Goal: Complete application form: Complete application form

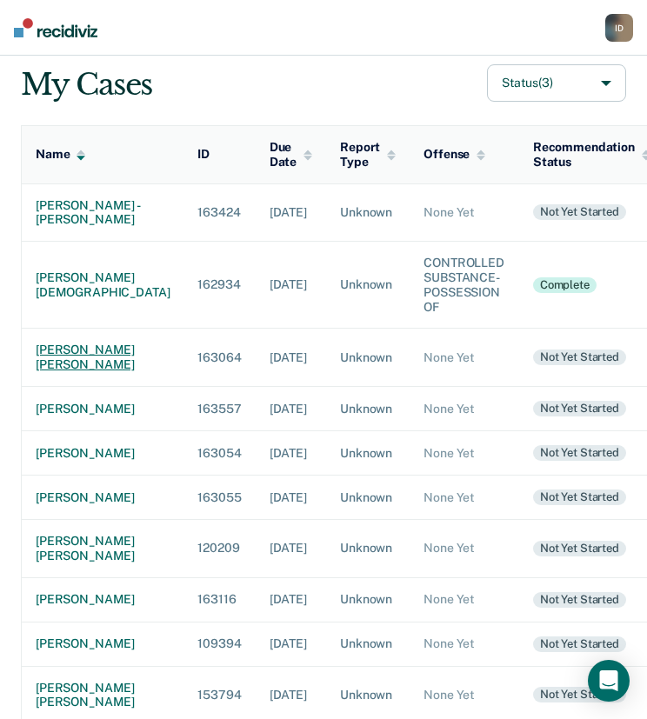
scroll to position [174, 0]
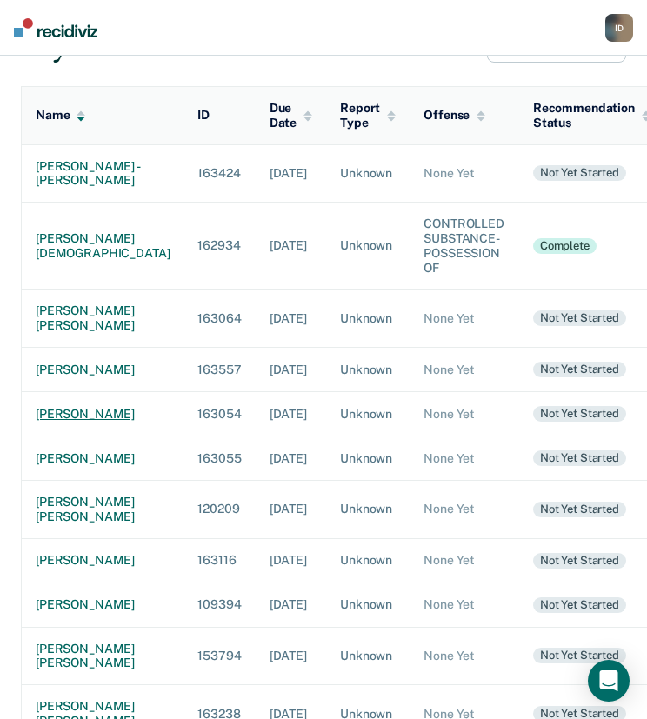
click at [69, 422] on div "[PERSON_NAME]" at bounding box center [103, 414] width 134 height 15
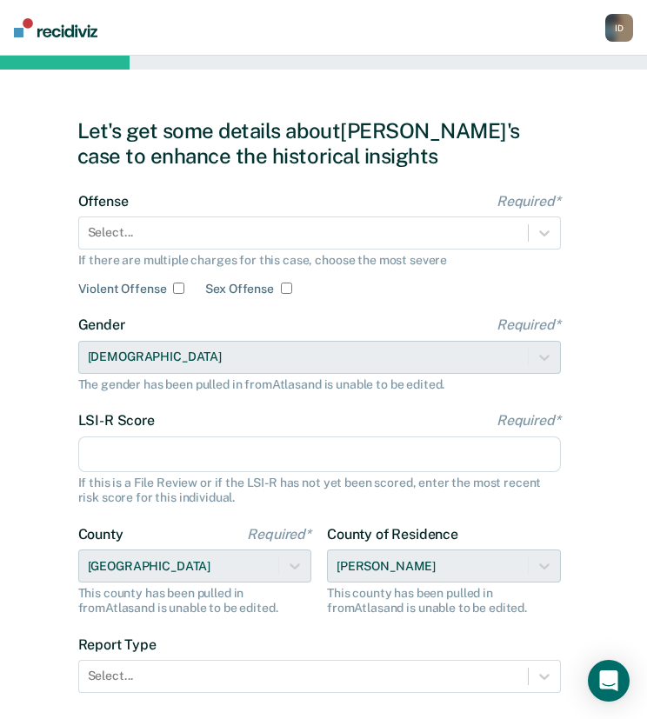
click at [236, 249] on div "Offense Required* Select... If there are multiple charges for this case, choose…" at bounding box center [319, 244] width 482 height 103
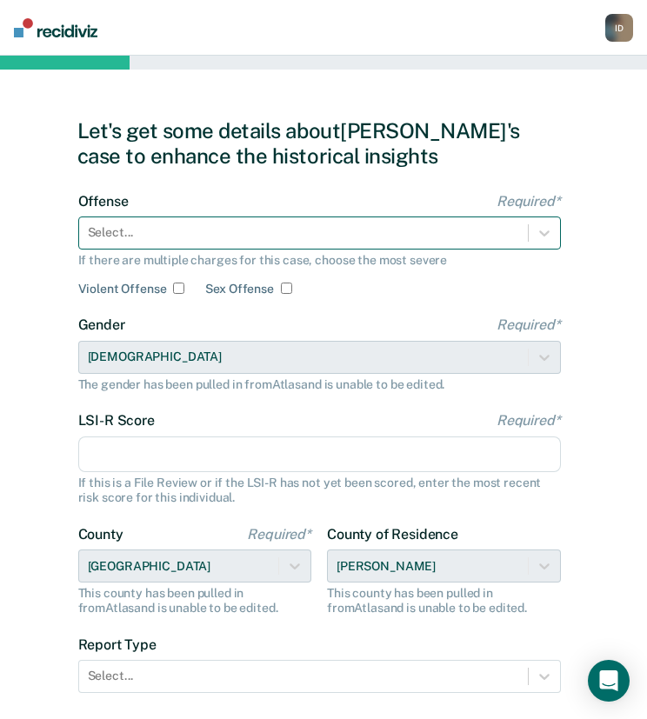
click at [236, 240] on div at bounding box center [303, 232] width 431 height 18
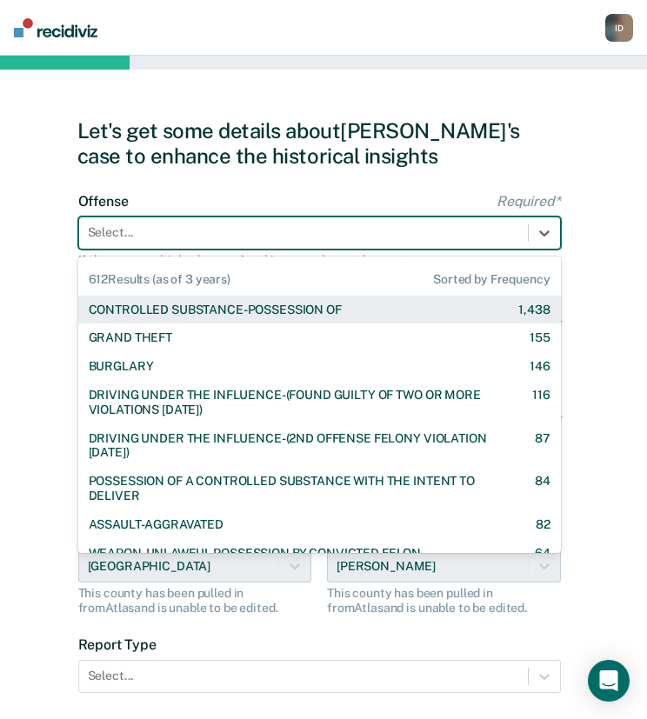
click at [184, 307] on div "CONTROLLED SUBSTANCE-POSSESSION OF" at bounding box center [215, 309] width 253 height 15
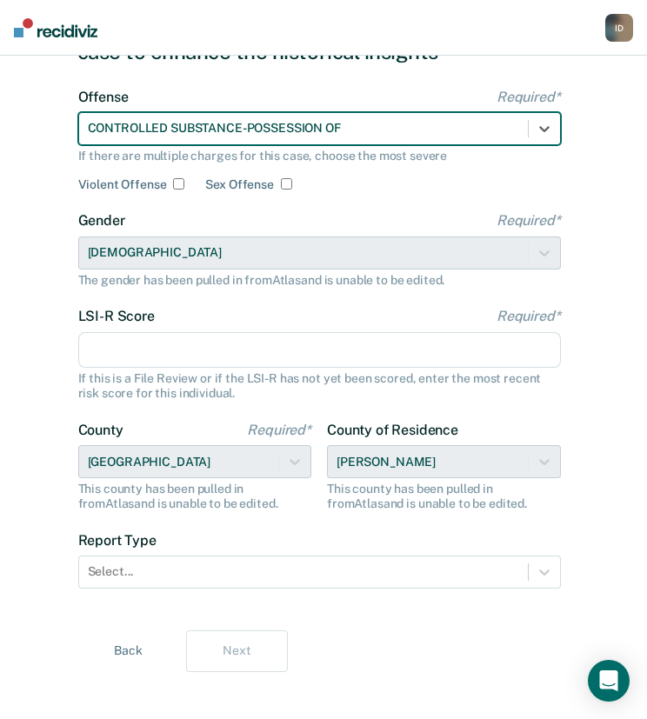
scroll to position [119, 0]
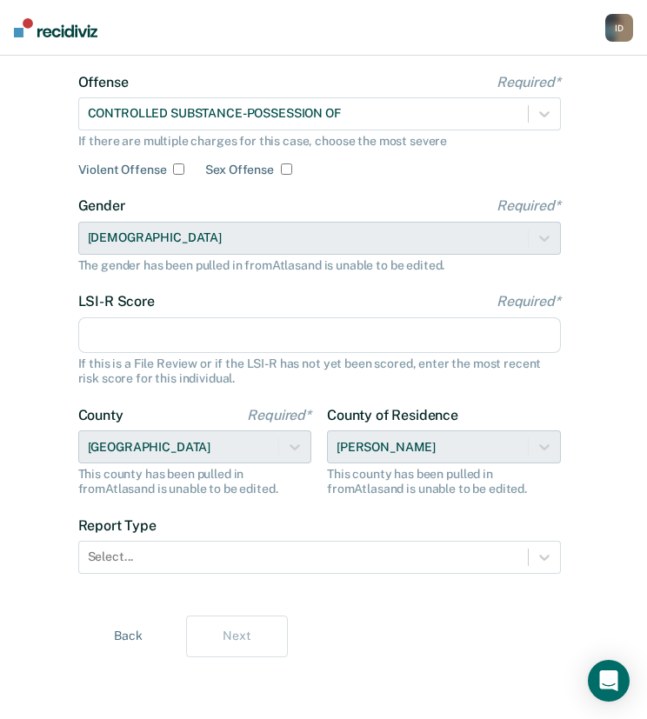
click at [170, 317] on input "LSI-R Score Required*" at bounding box center [319, 335] width 482 height 37
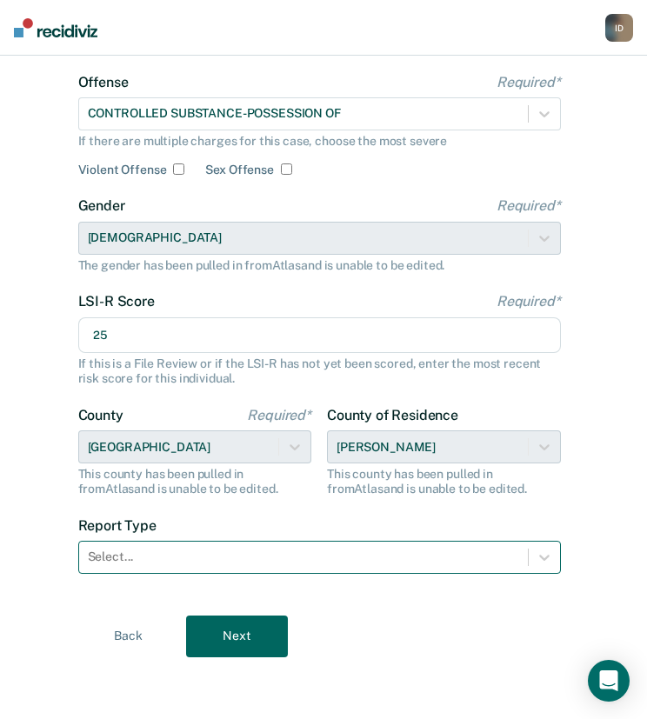
type input "25"
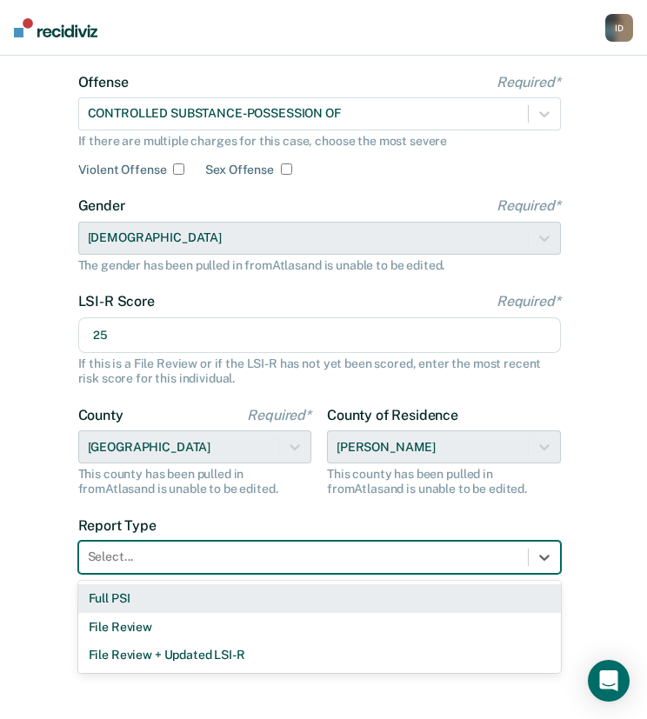
click at [156, 568] on div "Select..." at bounding box center [303, 556] width 448 height 25
click at [146, 594] on div "Full PSI" at bounding box center [319, 598] width 482 height 29
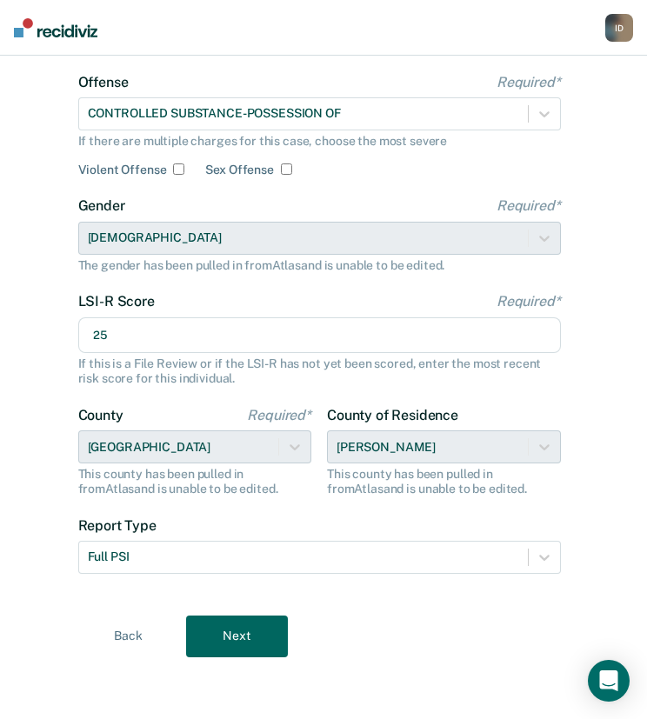
click at [264, 623] on button "Next" at bounding box center [237, 636] width 102 height 42
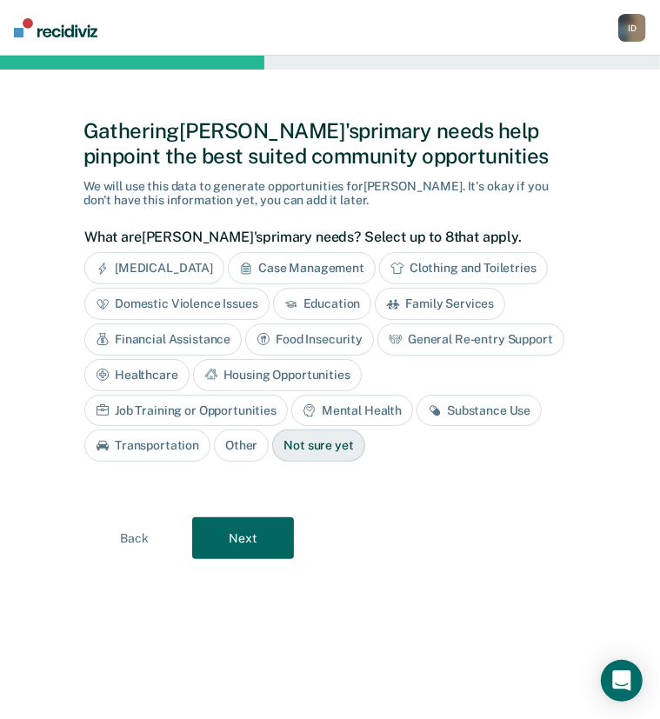
click at [159, 376] on div "Healthcare" at bounding box center [136, 375] width 105 height 32
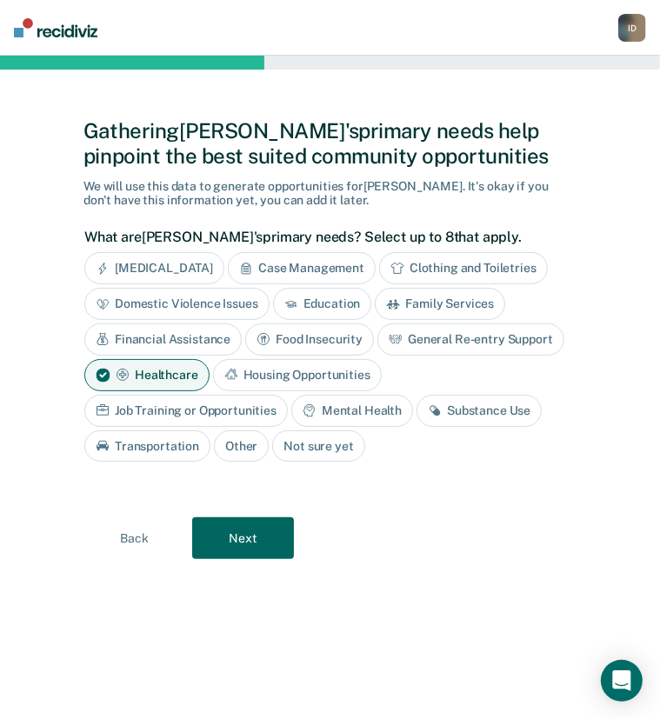
click at [222, 414] on div "Job Training or Opportunities" at bounding box center [185, 411] width 203 height 32
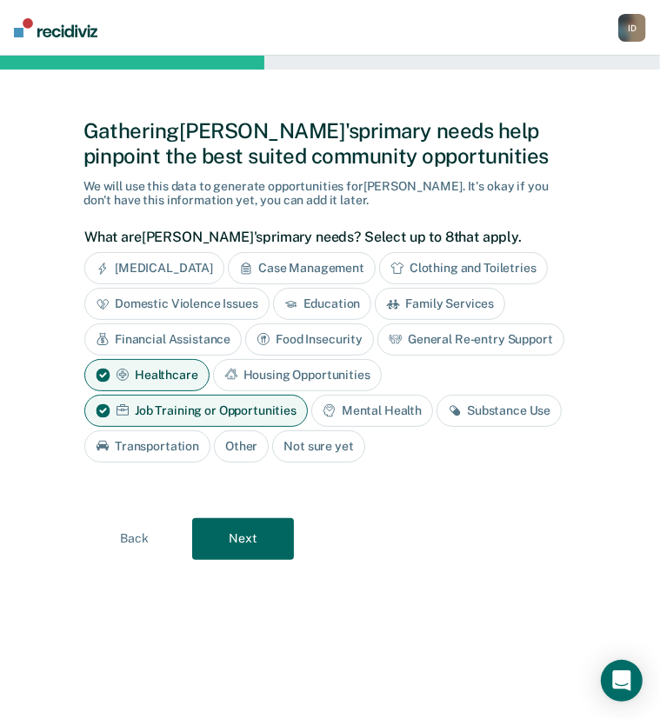
click at [495, 417] on div "Substance Use" at bounding box center [498, 411] width 125 height 32
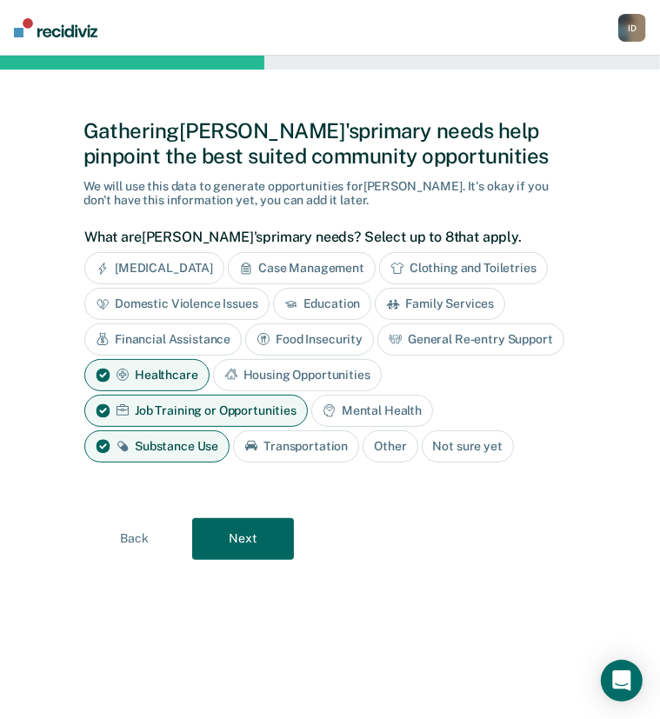
click at [252, 530] on button "Next" at bounding box center [243, 539] width 102 height 42
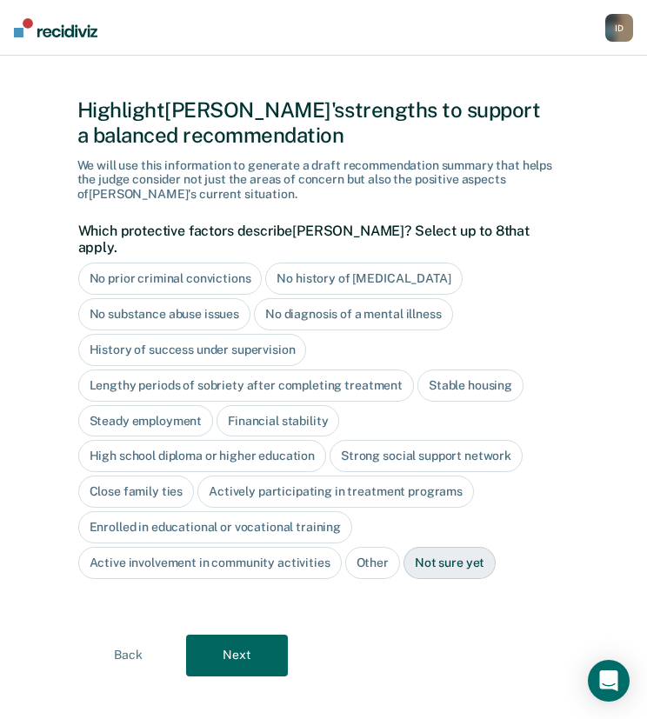
scroll to position [17, 0]
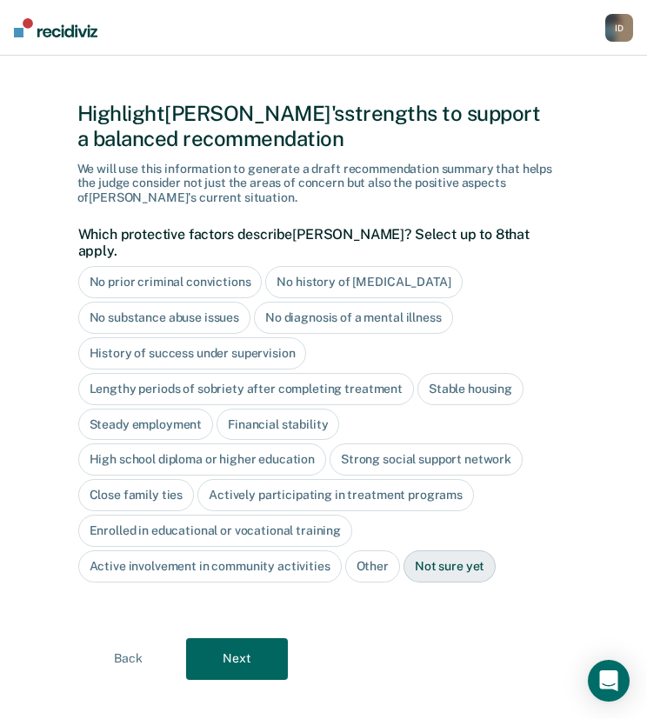
click at [339, 266] on div "No history of [MEDICAL_DATA]" at bounding box center [363, 282] width 196 height 32
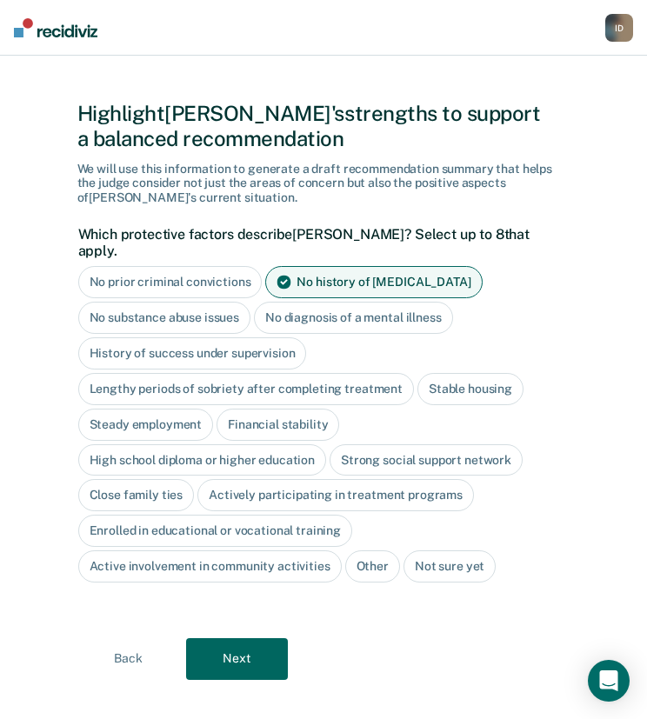
click at [345, 305] on div "No diagnosis of a mental illness" at bounding box center [353, 318] width 199 height 32
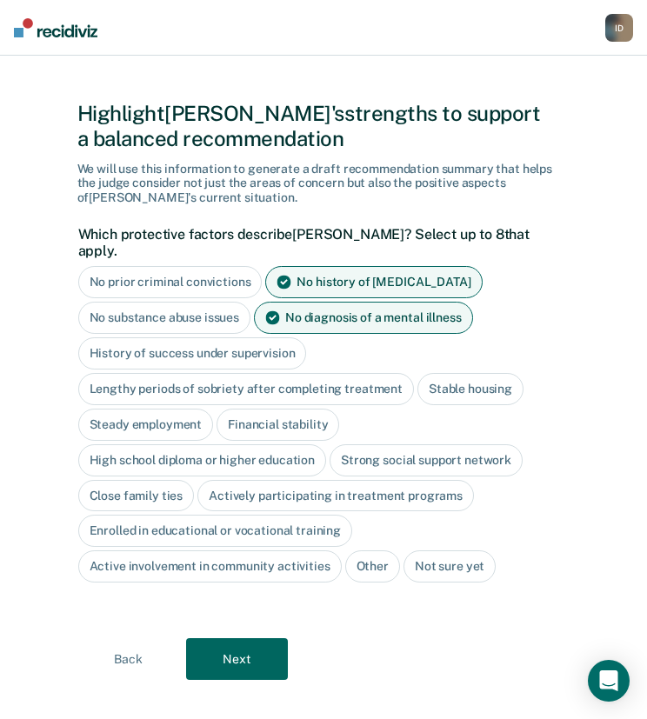
click at [380, 423] on div "No prior criminal convictions No history of [MEDICAL_DATA] No substance abuse i…" at bounding box center [319, 424] width 482 height 316
click at [382, 444] on div "Strong social support network" at bounding box center [425, 460] width 193 height 32
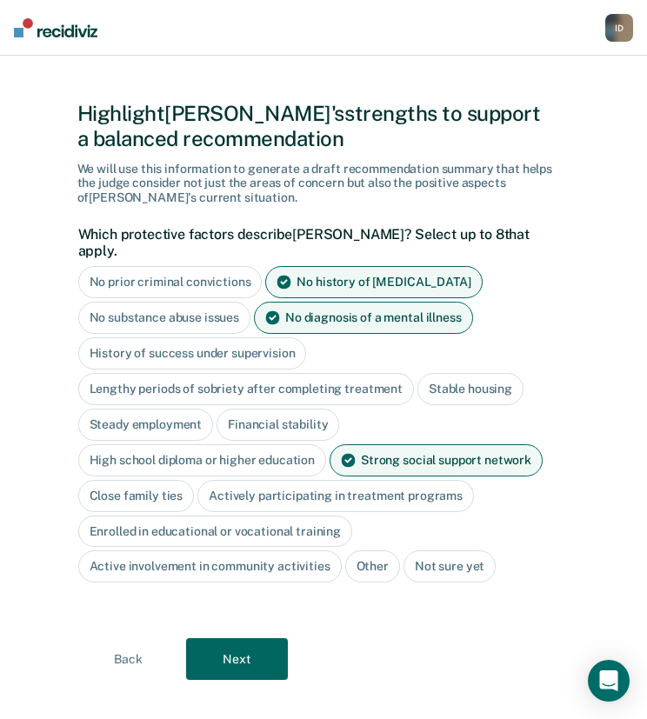
click at [141, 480] on div "Close family ties" at bounding box center [136, 496] width 116 height 32
click at [234, 651] on button "Next" at bounding box center [237, 659] width 102 height 42
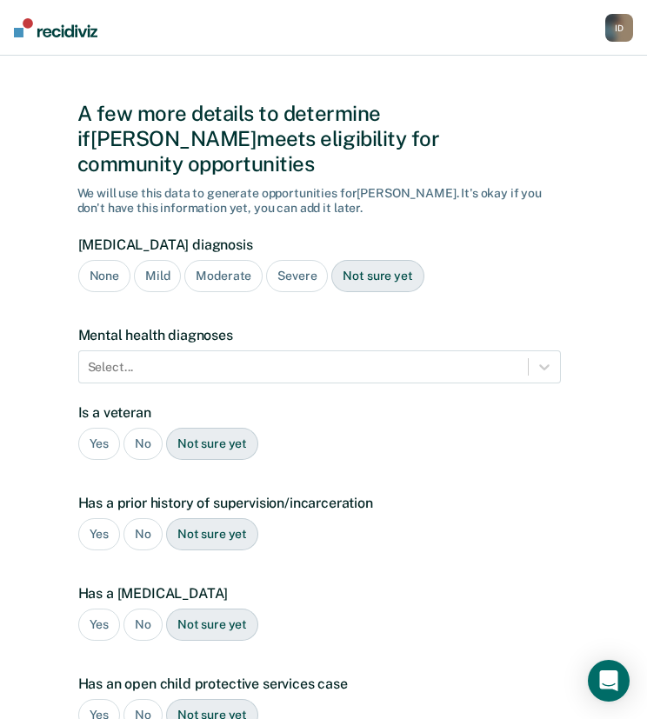
click at [108, 260] on div "None" at bounding box center [104, 276] width 52 height 32
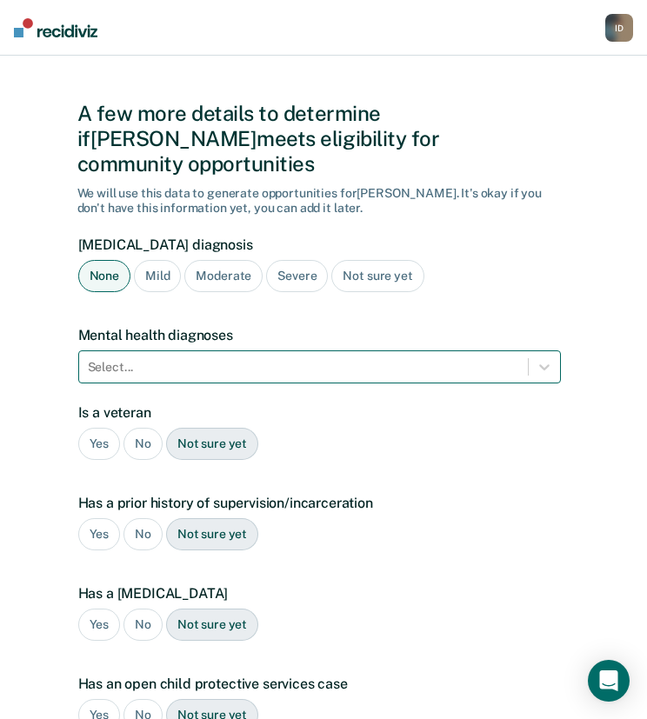
click at [275, 356] on div "Select..." at bounding box center [319, 366] width 482 height 33
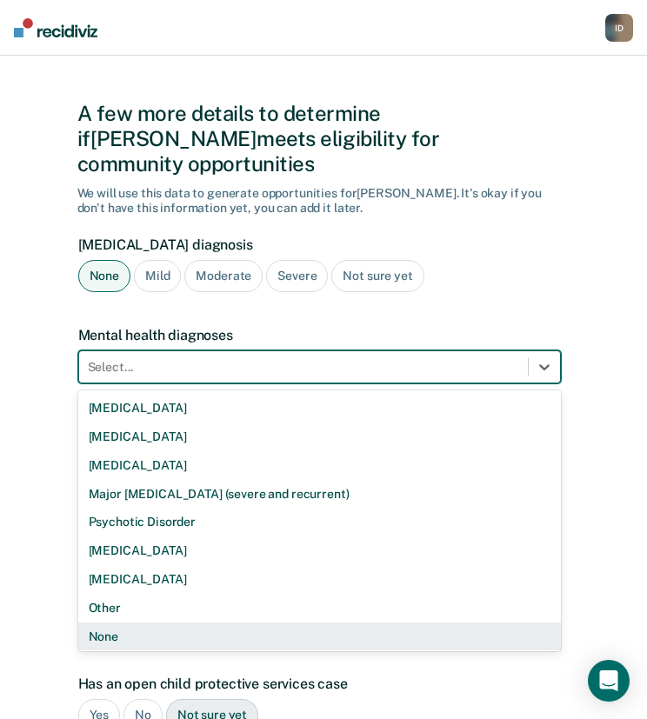
click at [130, 622] on div "None" at bounding box center [319, 636] width 482 height 29
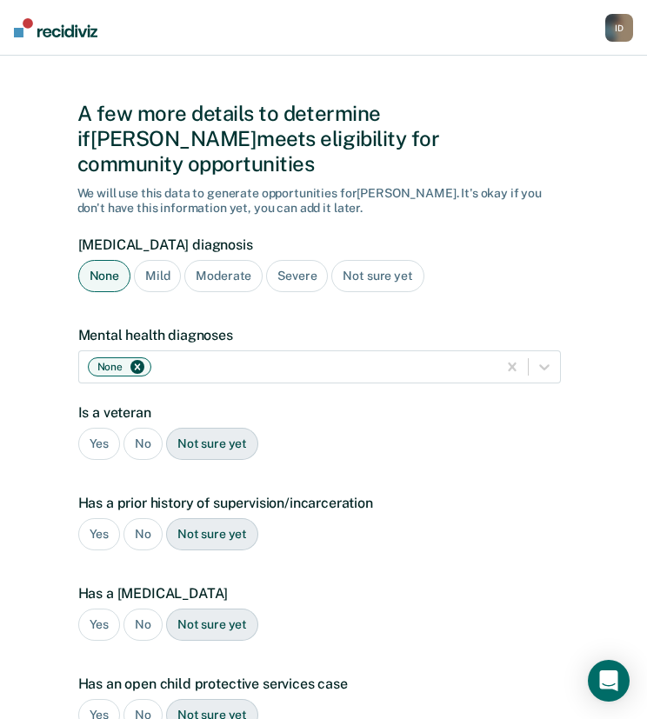
click at [237, 260] on div "Moderate" at bounding box center [223, 276] width 78 height 32
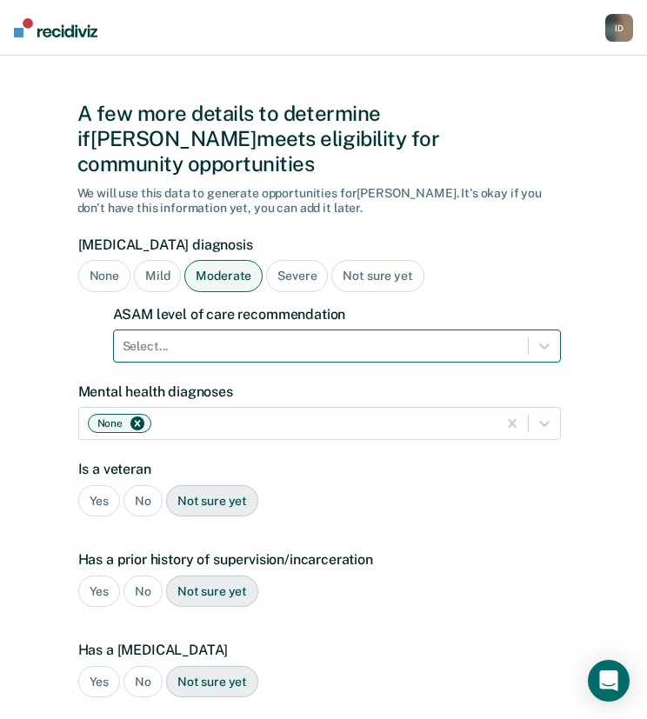
click at [203, 337] on div at bounding box center [321, 346] width 396 height 18
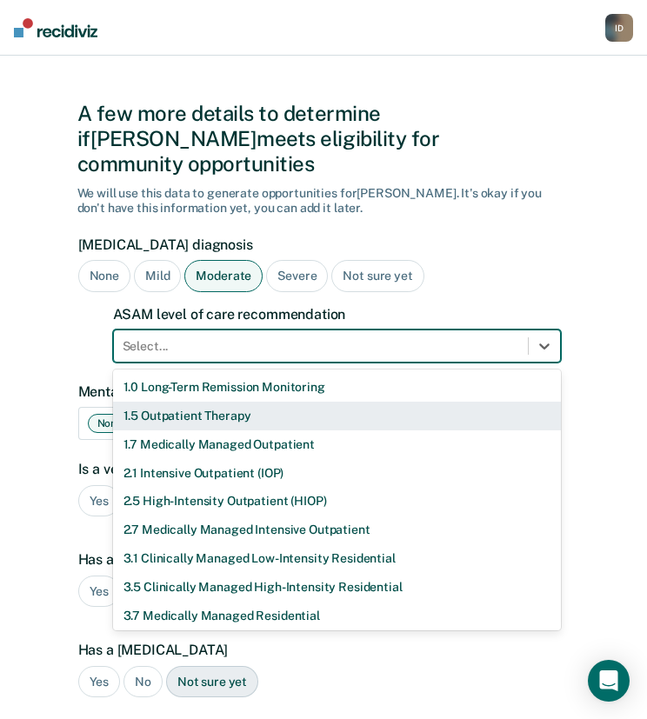
click at [177, 402] on div "1.5 Outpatient Therapy" at bounding box center [337, 416] width 448 height 29
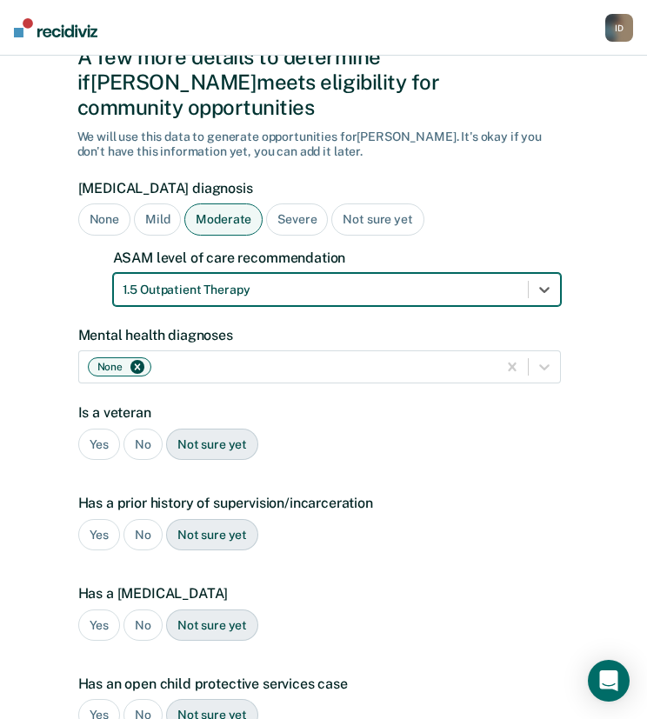
scroll to position [104, 0]
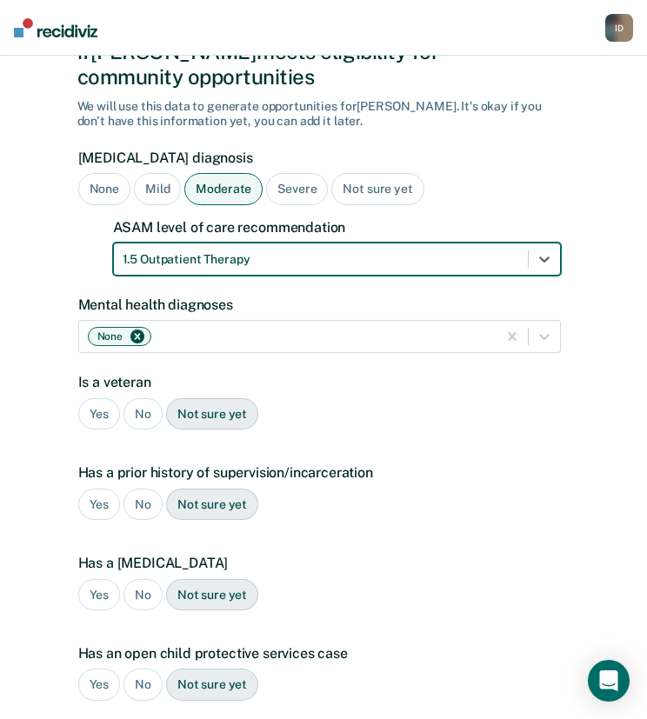
click at [143, 398] on div "No" at bounding box center [142, 414] width 39 height 32
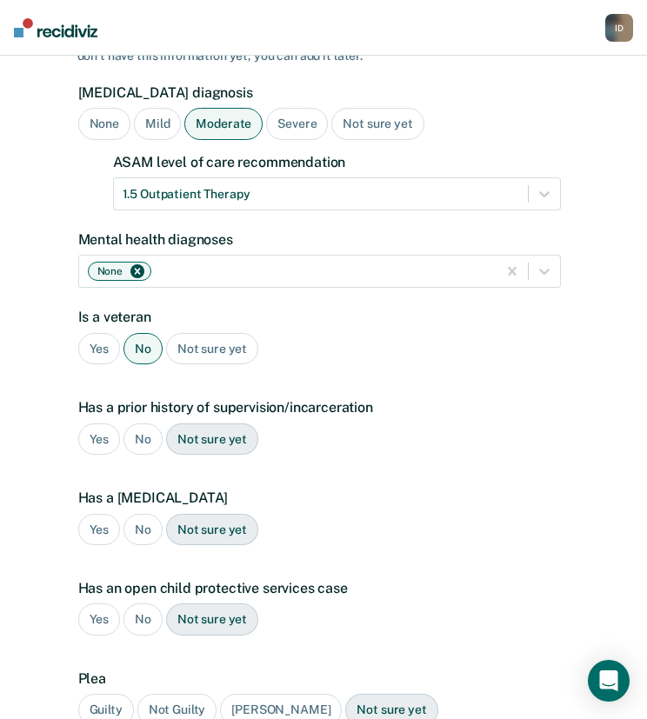
scroll to position [191, 0]
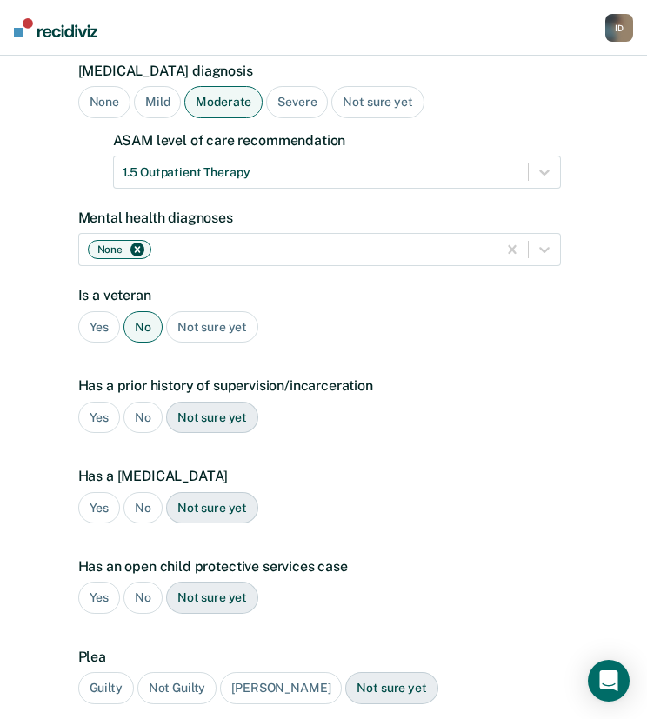
click at [107, 402] on div "Yes" at bounding box center [99, 418] width 43 height 32
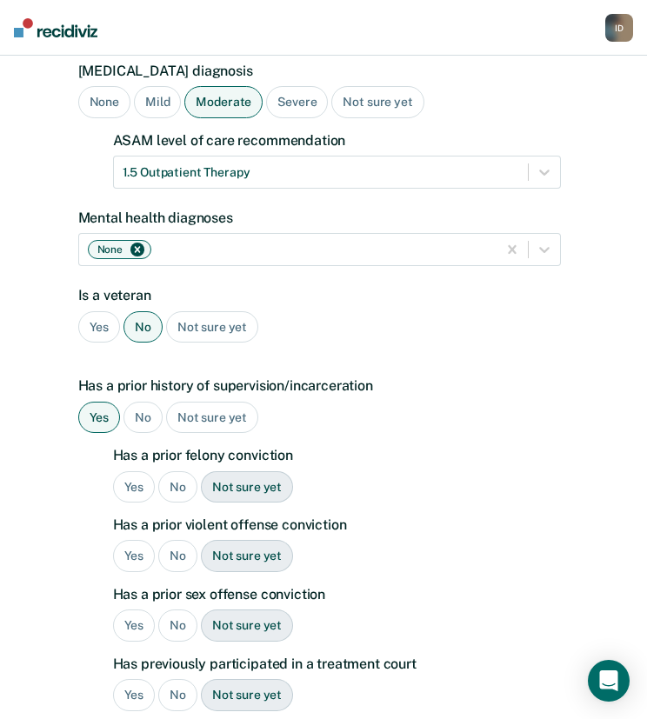
click at [167, 471] on div "No" at bounding box center [177, 487] width 39 height 32
click at [170, 540] on div "No" at bounding box center [177, 556] width 39 height 32
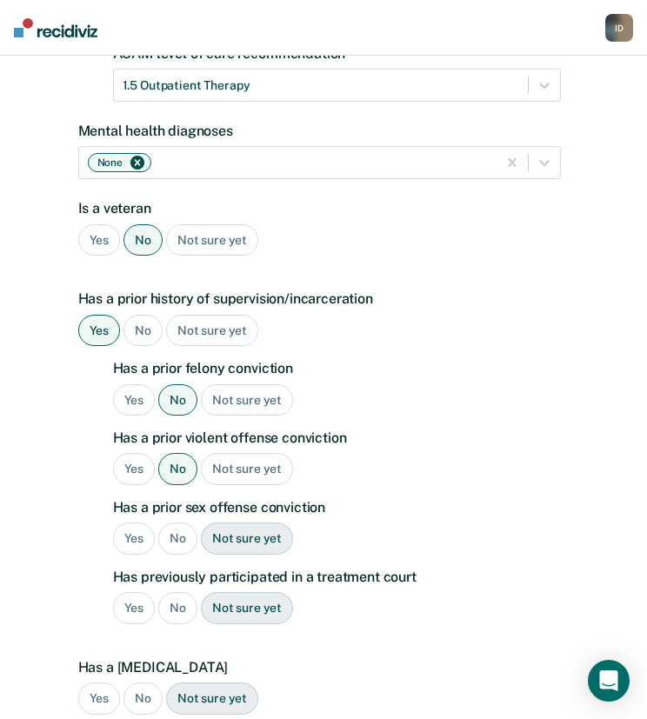
click at [183, 522] on div "No" at bounding box center [177, 538] width 39 height 32
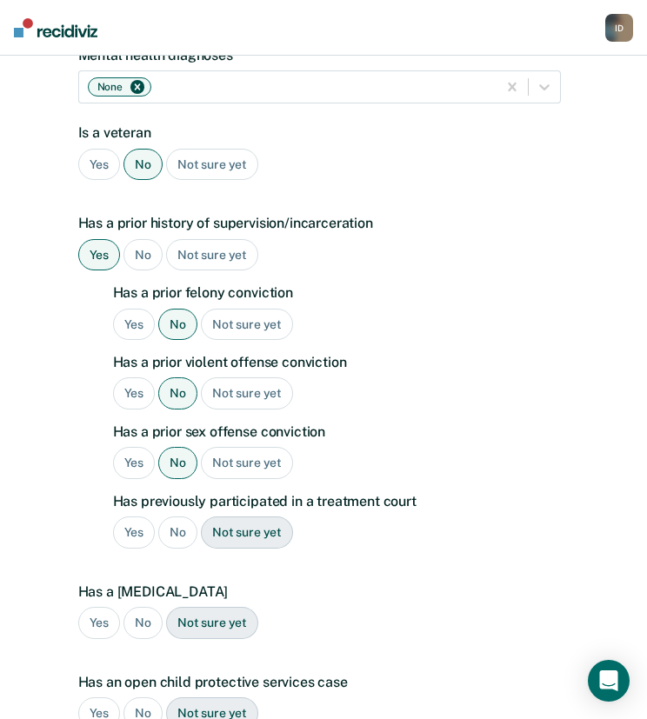
scroll to position [452, 0]
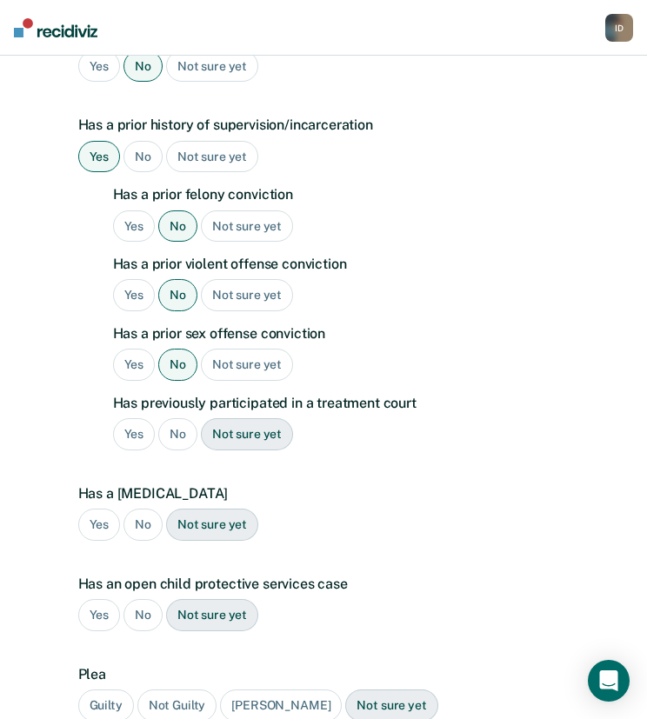
click at [176, 418] on div "No" at bounding box center [177, 434] width 39 height 32
click at [139, 508] on div "No" at bounding box center [142, 524] width 39 height 32
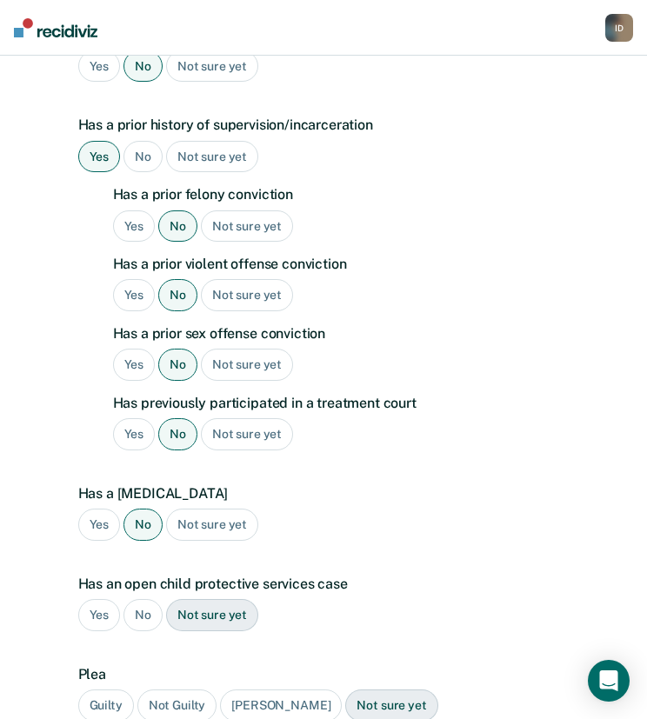
click at [150, 599] on div "No" at bounding box center [142, 615] width 39 height 32
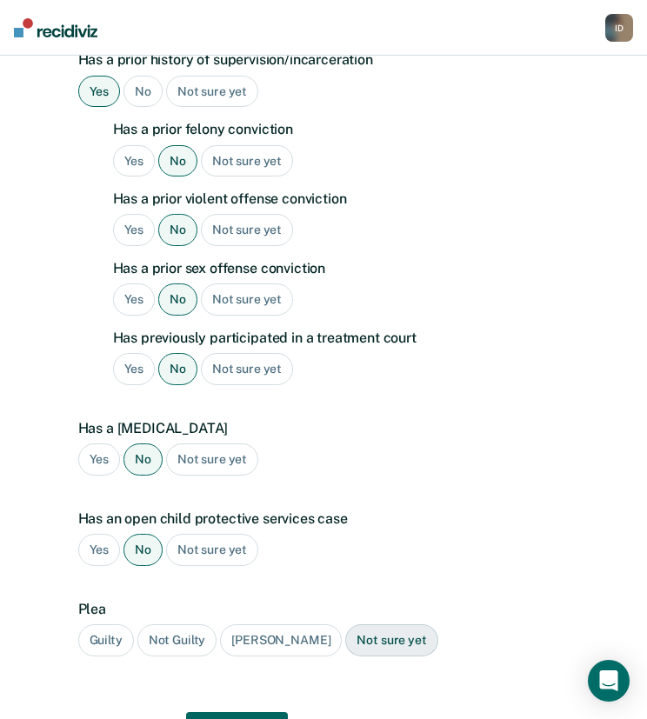
scroll to position [586, 0]
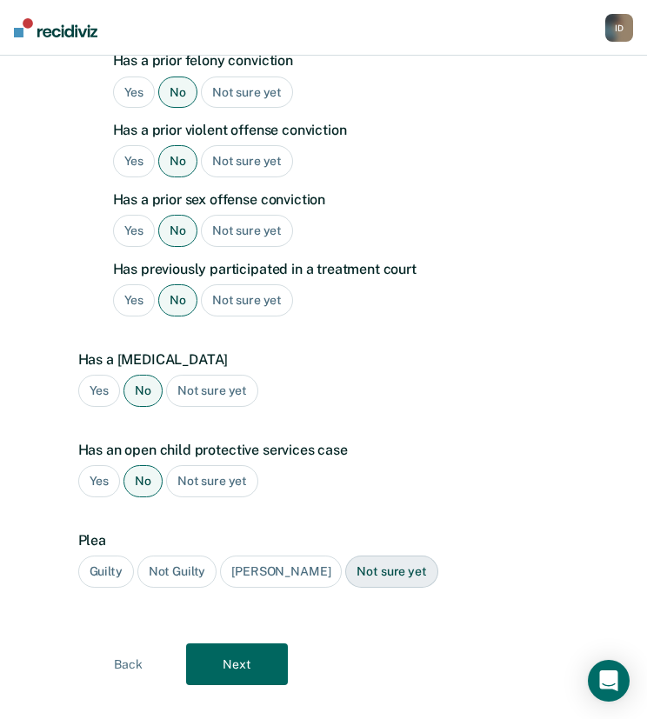
click at [127, 555] on div "Guilty" at bounding box center [106, 571] width 56 height 32
click at [238, 646] on button "Next" at bounding box center [237, 664] width 102 height 42
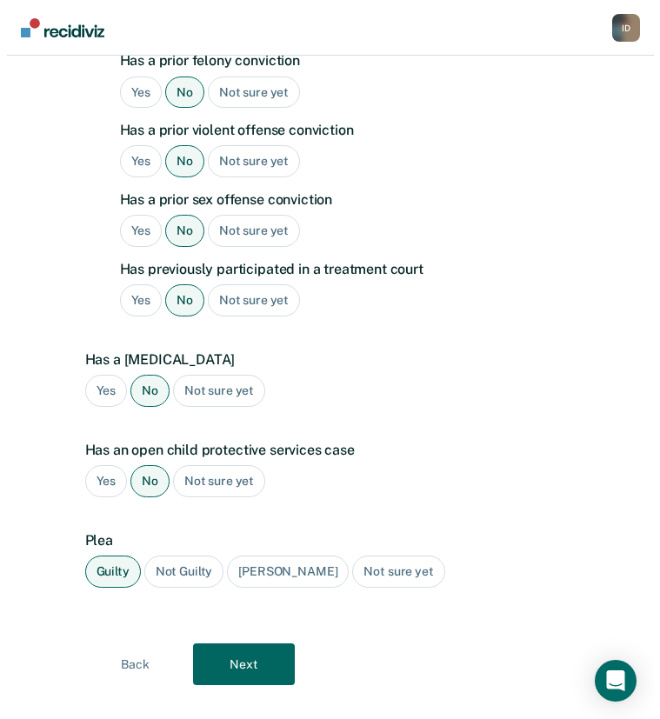
scroll to position [0, 0]
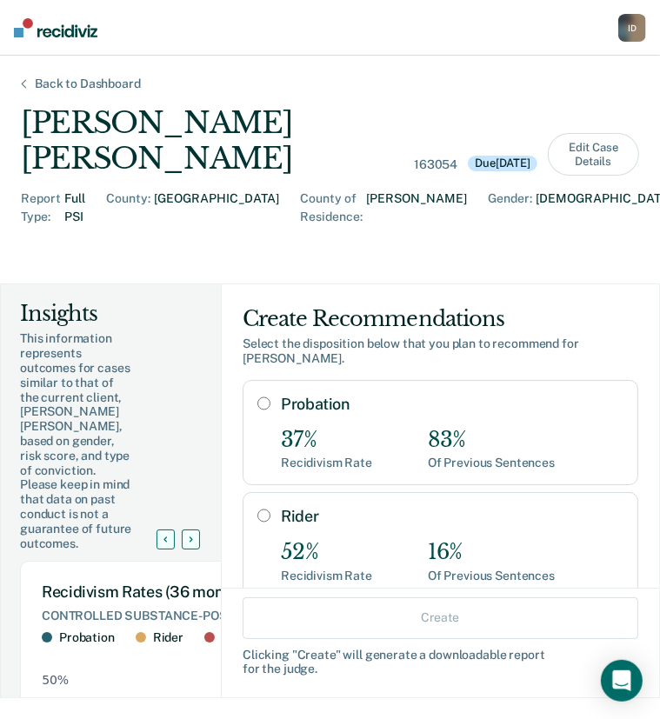
click at [257, 396] on input "Probation" at bounding box center [263, 403] width 13 height 14
radio input "true"
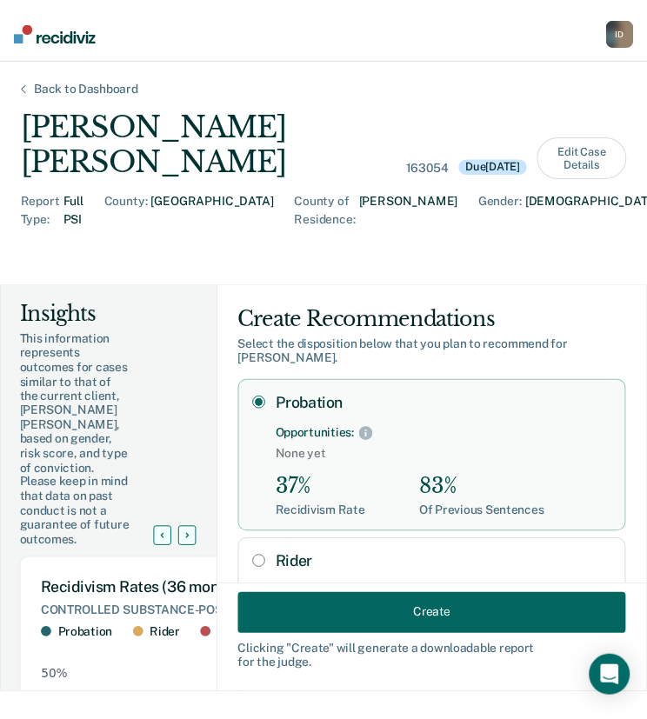
scroll to position [251, 0]
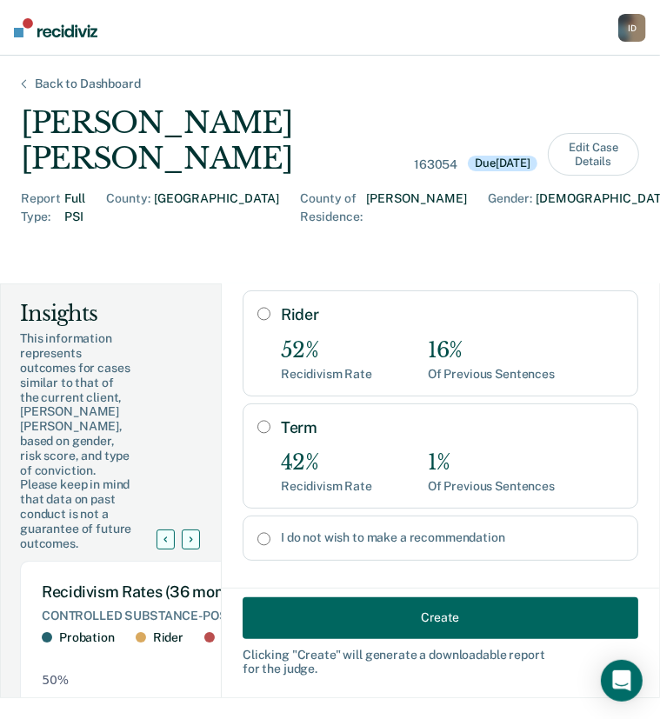
click at [424, 617] on button "Create" at bounding box center [439, 617] width 395 height 42
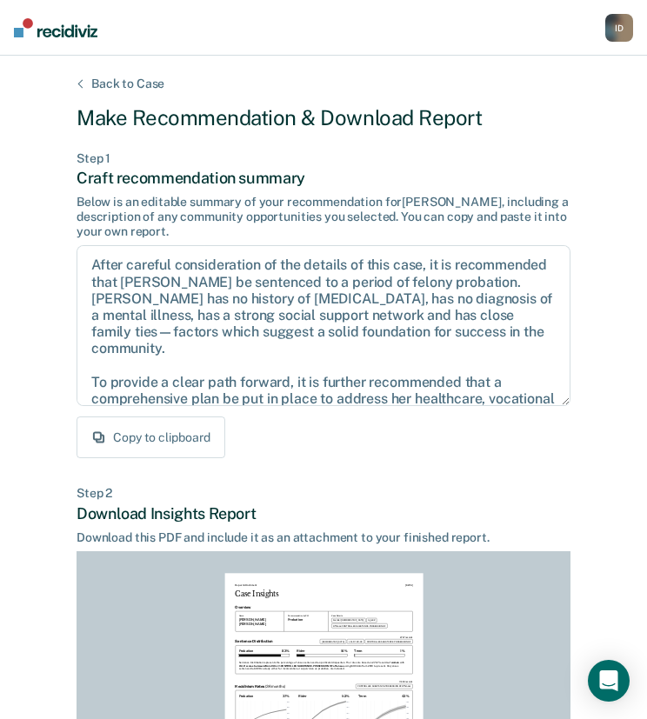
scroll to position [271, 0]
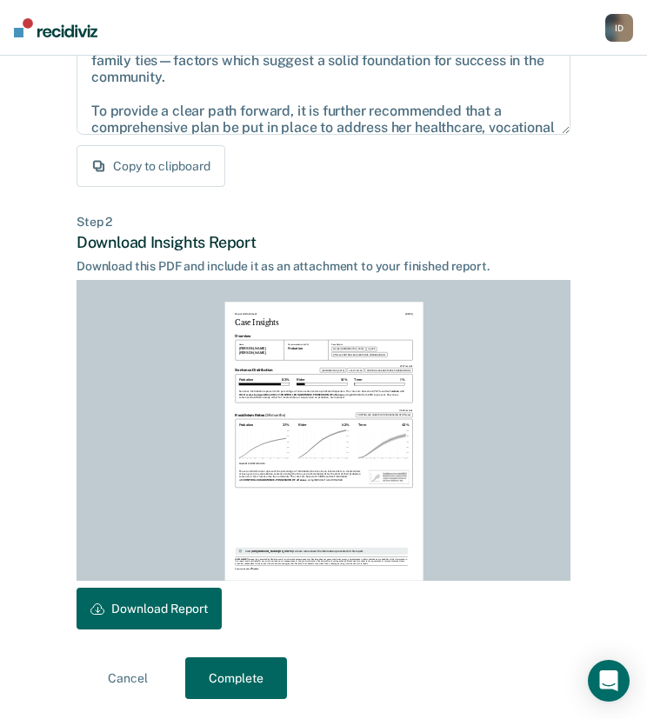
click at [140, 611] on button "Download Report" at bounding box center [148, 609] width 145 height 42
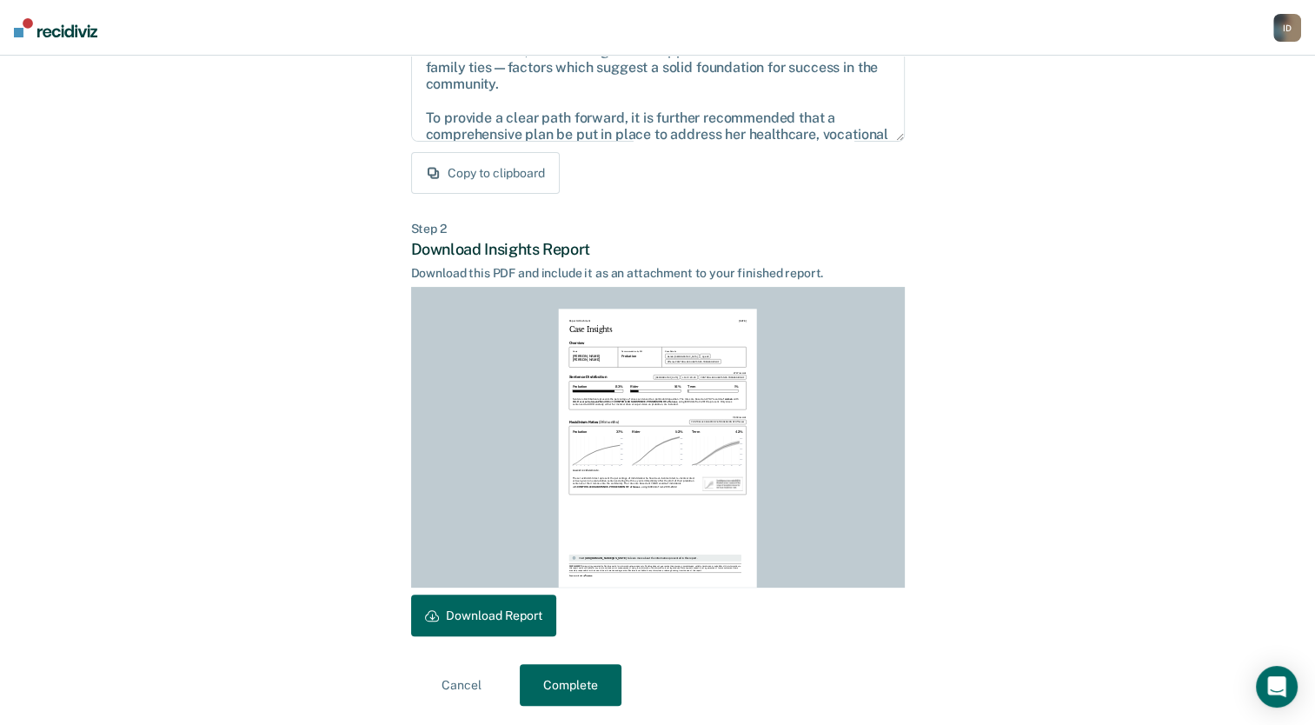
scroll to position [265, 0]
click at [553, 687] on button "Complete" at bounding box center [571, 684] width 102 height 42
